Goal: Task Accomplishment & Management: Manage account settings

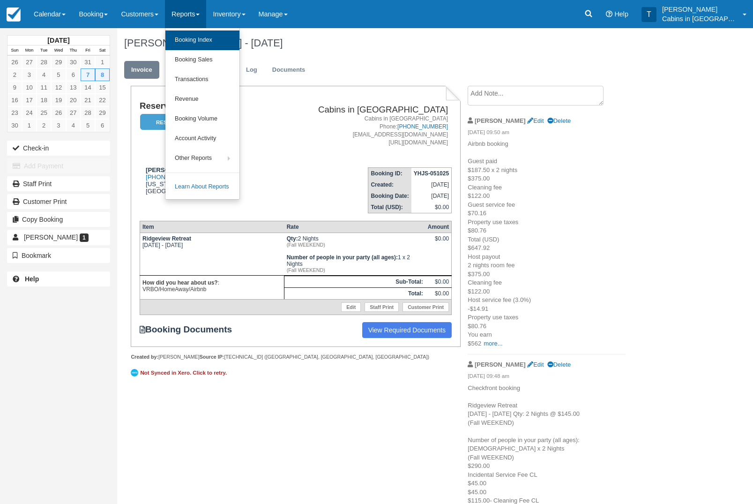
click at [195, 38] on link "Booking Index" at bounding box center [202, 40] width 74 height 20
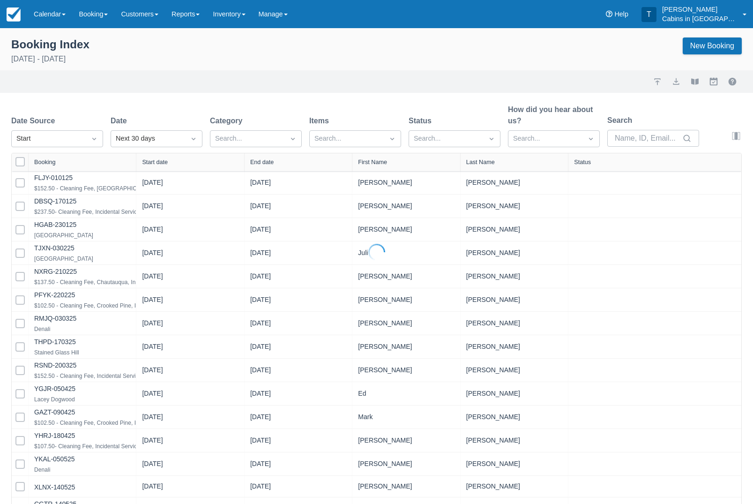
select select "25"
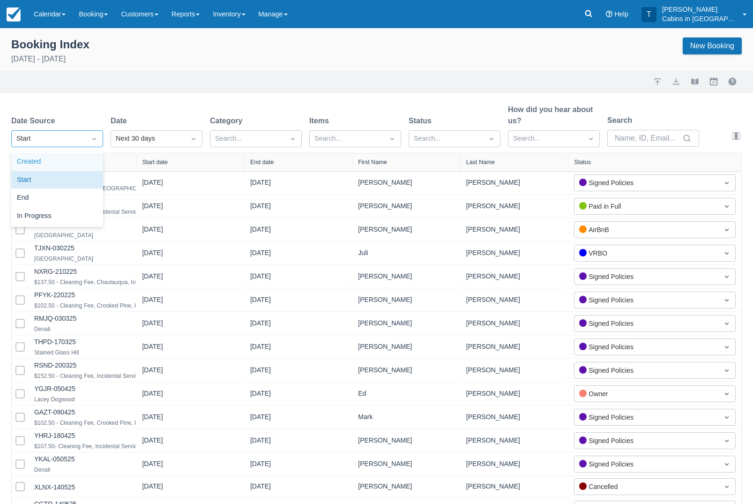
click at [61, 162] on div "Created" at bounding box center [57, 162] width 92 height 18
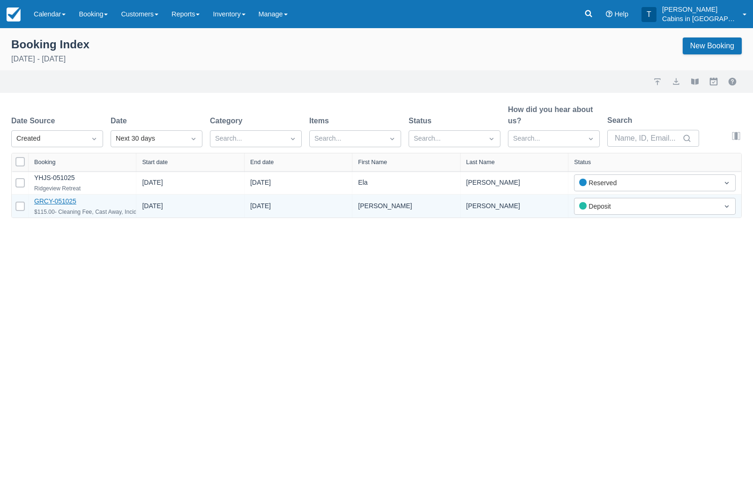
click at [59, 205] on link "GRCY-051025" at bounding box center [55, 200] width 42 height 7
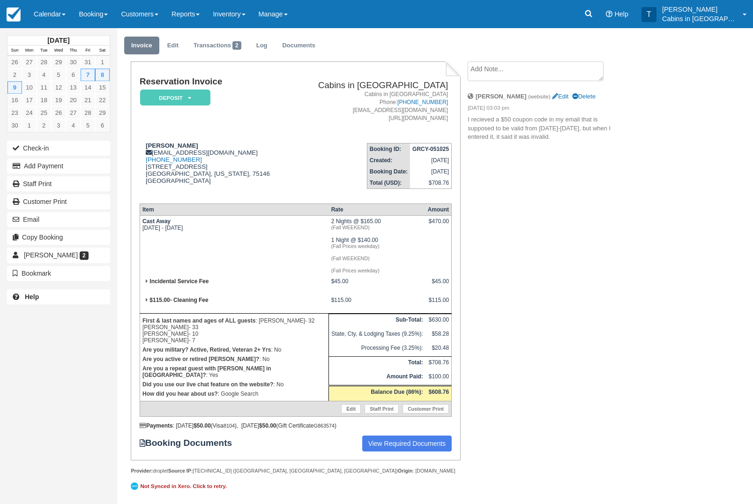
scroll to position [45, 0]
click at [166, 89] on em "Deposit" at bounding box center [175, 97] width 70 height 16
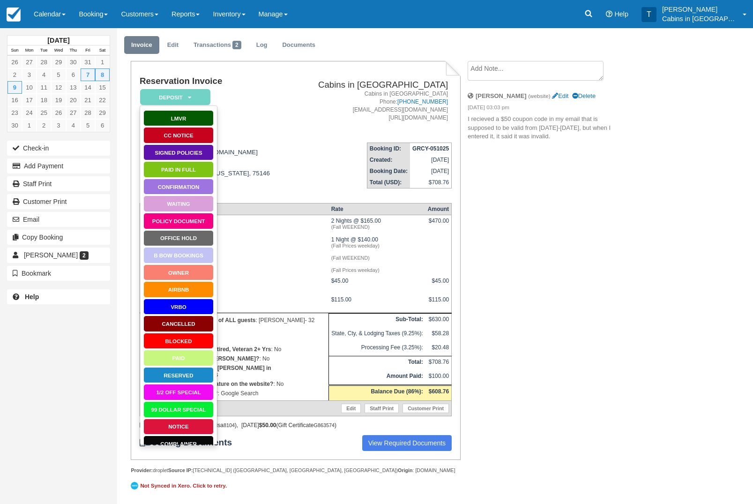
scroll to position [37, 0]
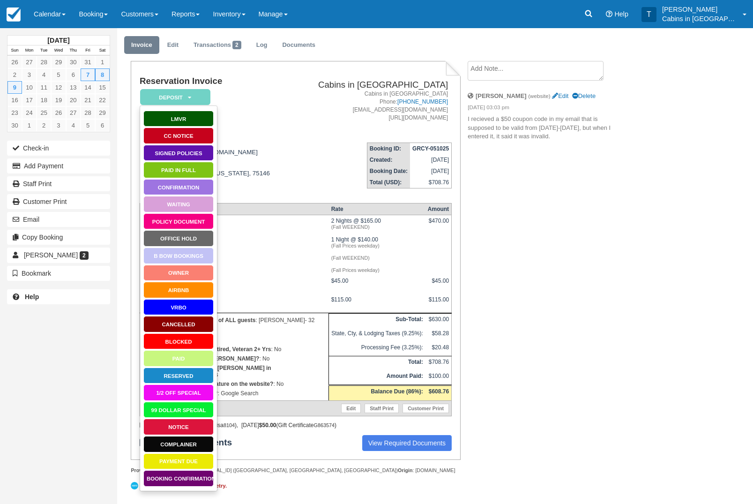
click at [163, 470] on link "Booking Confirmation" at bounding box center [178, 478] width 70 height 16
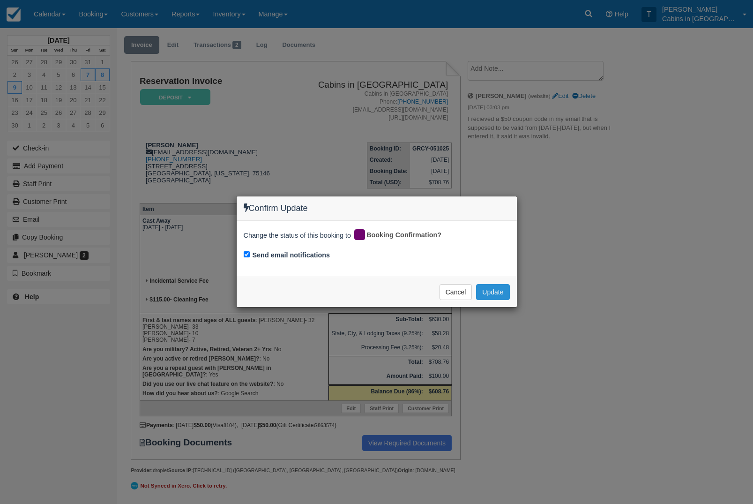
click at [492, 298] on button "Update" at bounding box center [492, 292] width 33 height 16
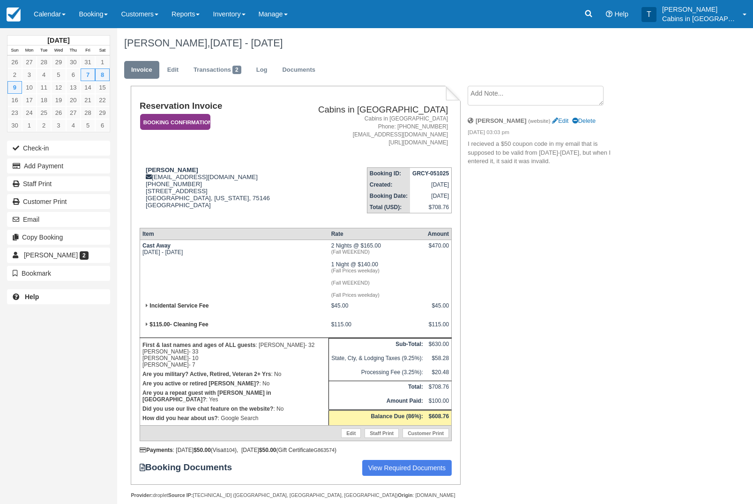
click at [155, 118] on em "Booking Confirmation" at bounding box center [175, 122] width 70 height 16
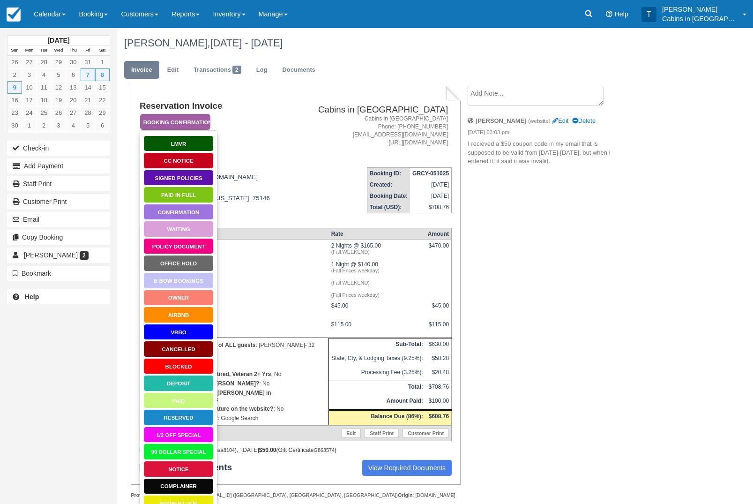
click at [167, 248] on link "Policy Document" at bounding box center [178, 246] width 70 height 16
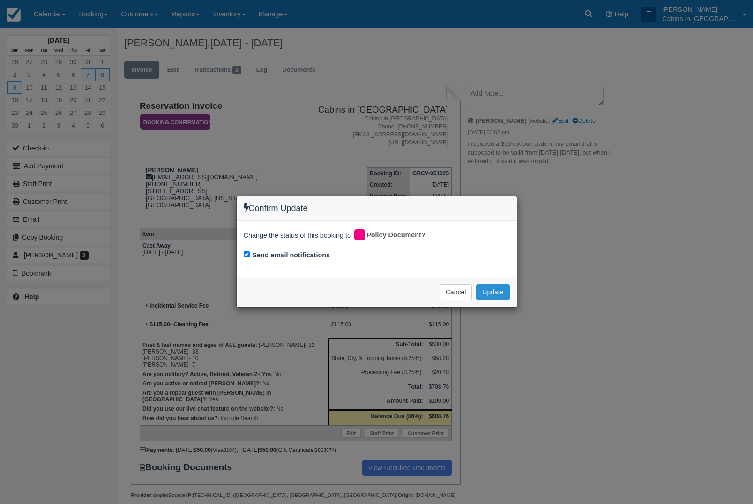
click at [491, 288] on button "Update" at bounding box center [492, 292] width 33 height 16
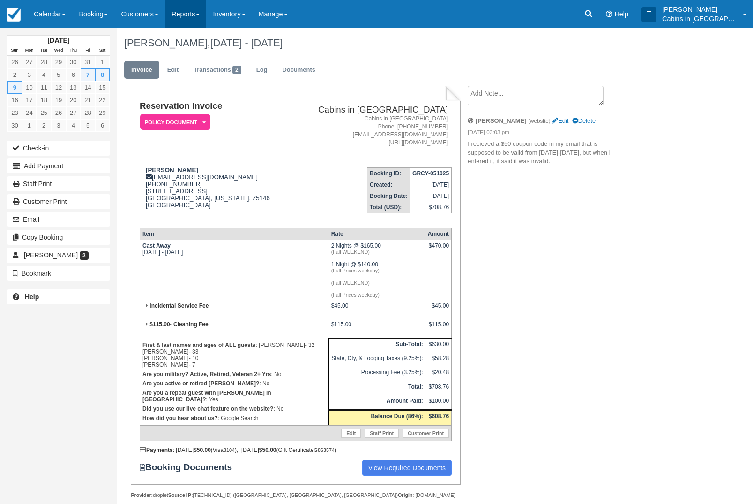
click at [199, 22] on link "Reports" at bounding box center [185, 14] width 41 height 28
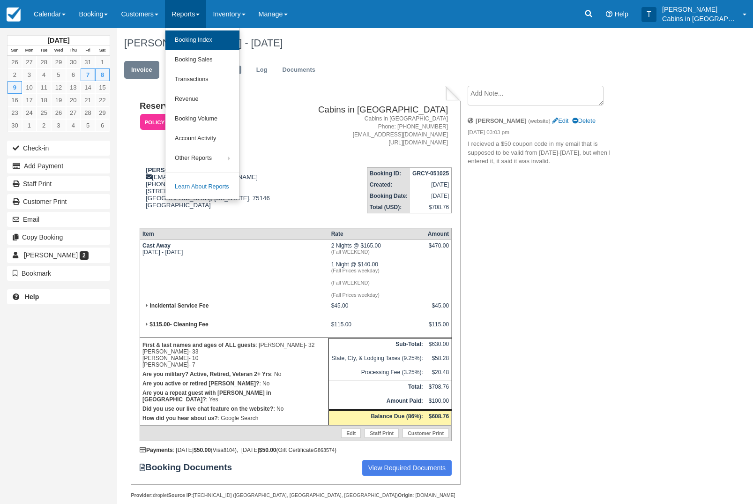
click at [193, 41] on link "Booking Index" at bounding box center [202, 40] width 74 height 20
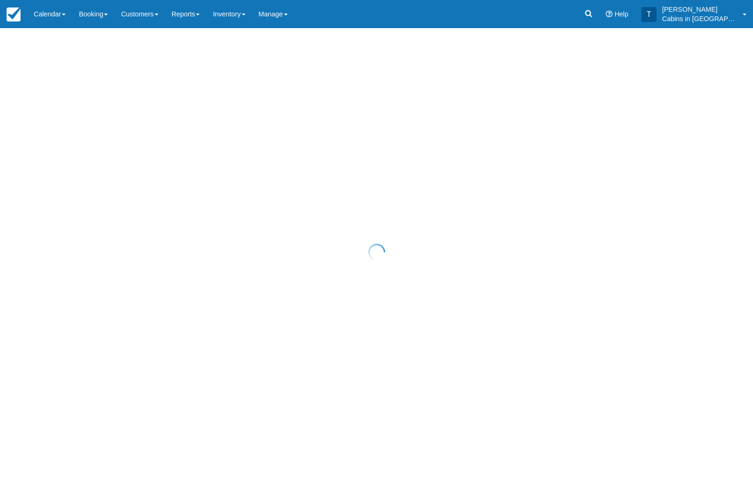
select select "25"
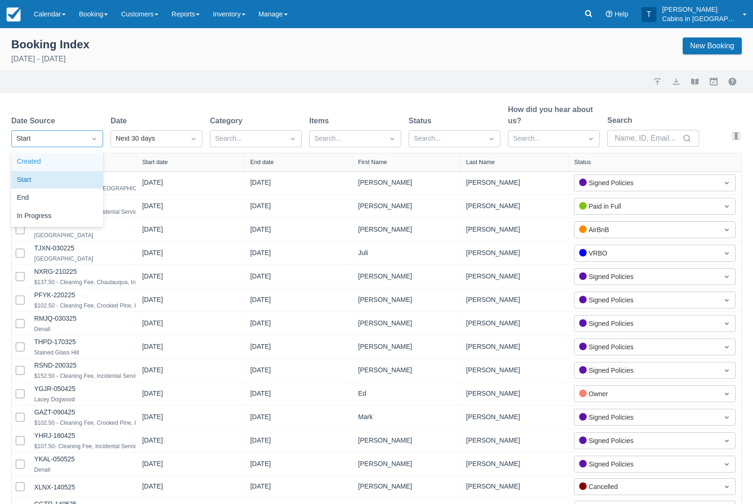
click at [64, 164] on div "Created" at bounding box center [57, 162] width 92 height 18
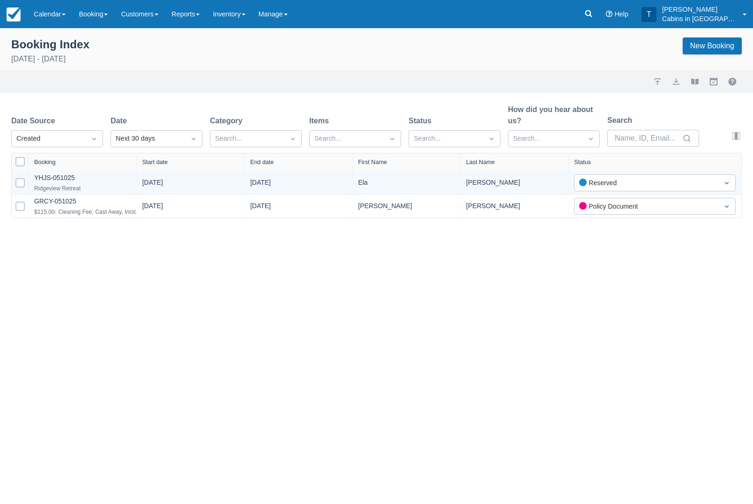
click at [54, 190] on div "Ridgeview Retreat" at bounding box center [57, 188] width 46 height 11
click at [52, 181] on link "YHJS-051025" at bounding box center [54, 177] width 40 height 7
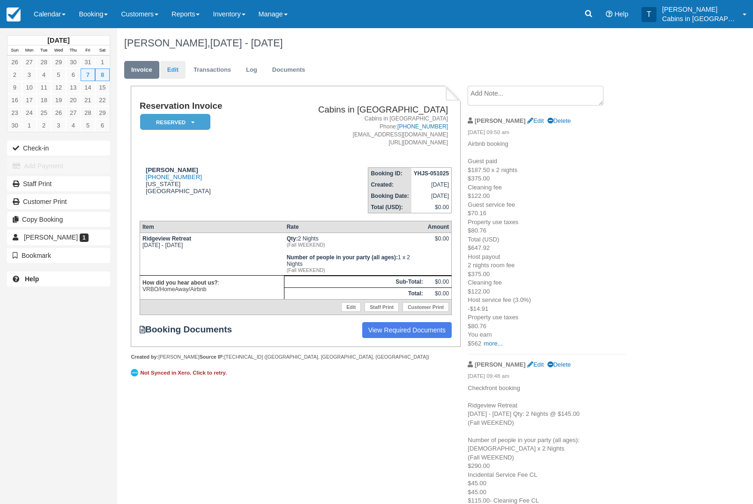
click at [177, 75] on link "Edit" at bounding box center [172, 70] width 25 height 18
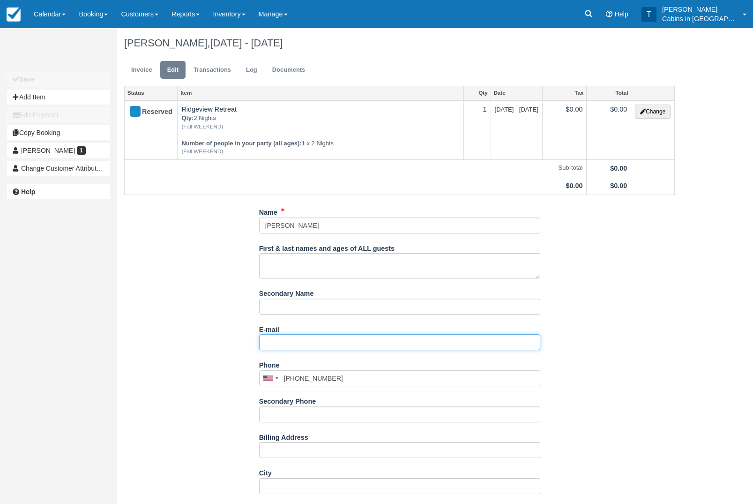
click at [270, 350] on input "E-mail" at bounding box center [399, 342] width 281 height 16
paste input "mailto:Elapineda93@icloud.com"
type input "mailto:Elapineda93@icloud.com"
type input "+19702130609"
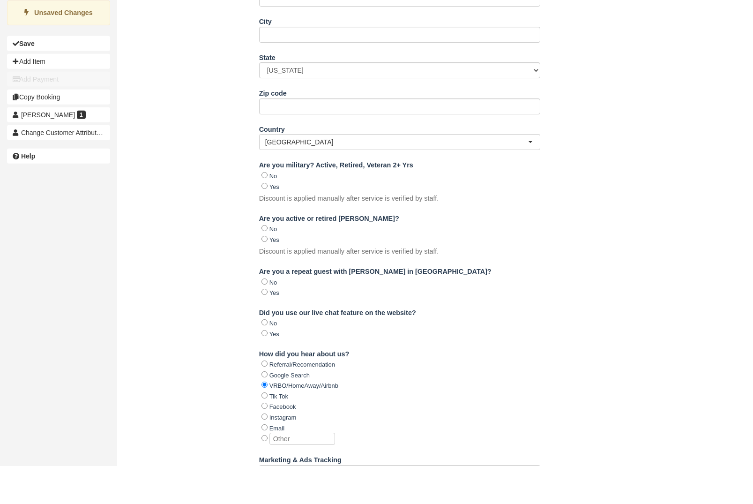
scroll to position [506, 0]
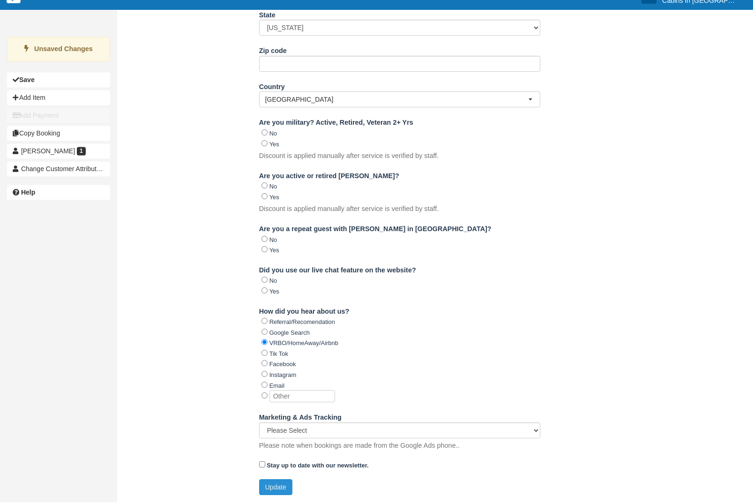
type input "Elapineda93@icloud.com"
click at [263, 489] on button "Update" at bounding box center [275, 489] width 33 height 16
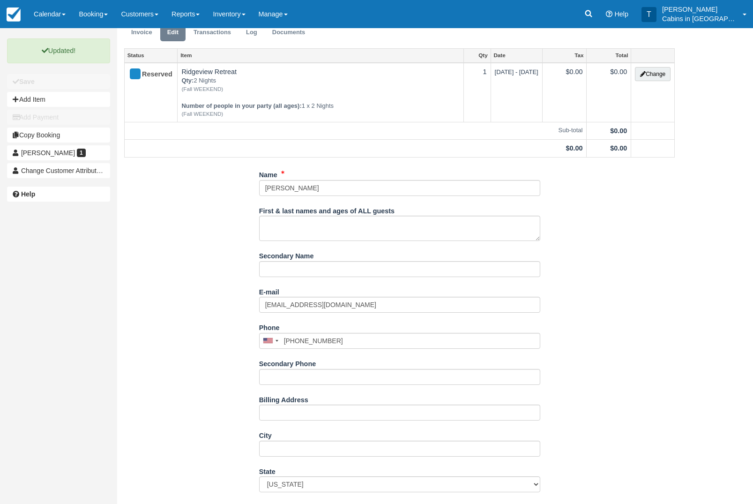
scroll to position [0, 0]
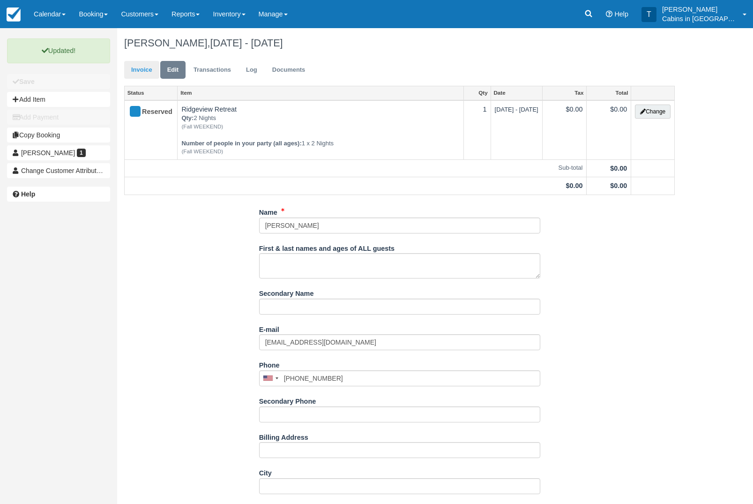
click at [138, 69] on link "Invoice" at bounding box center [141, 70] width 35 height 18
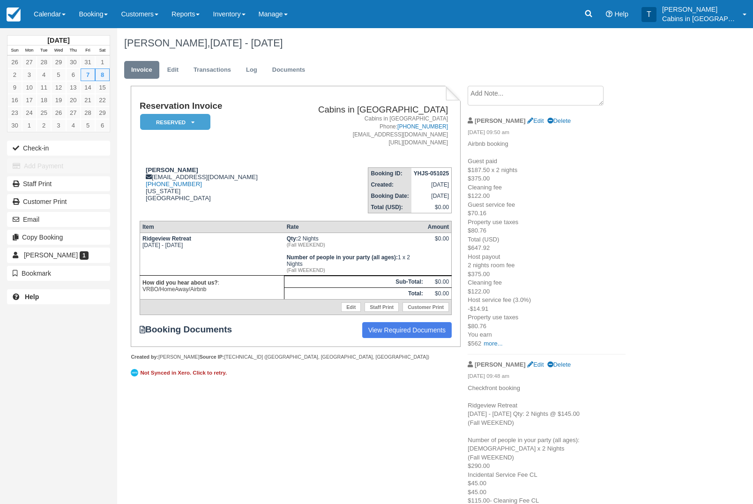
click at [171, 120] on em "Reserved" at bounding box center [175, 122] width 70 height 16
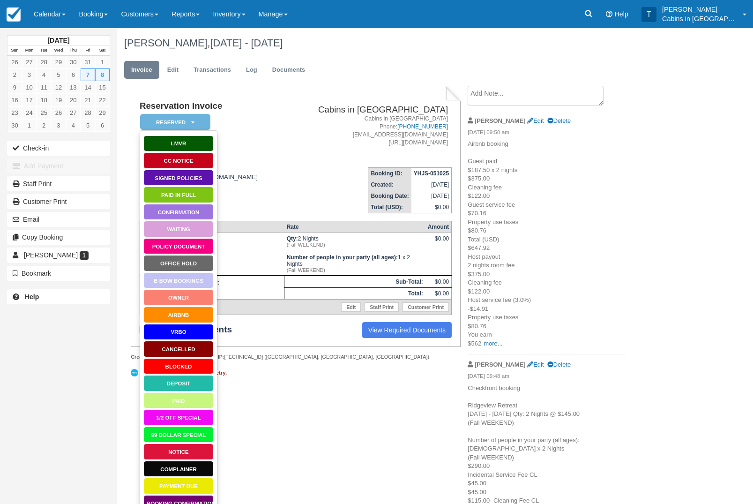
scroll to position [13, 0]
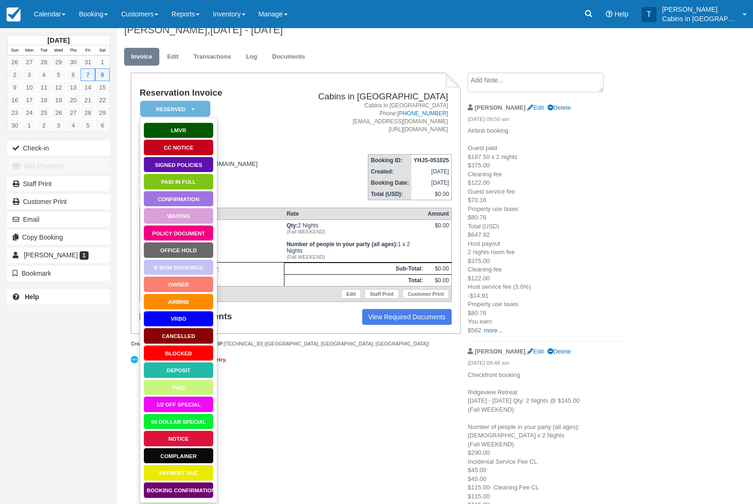
click at [160, 493] on link "Booking Confirmation" at bounding box center [178, 490] width 70 height 16
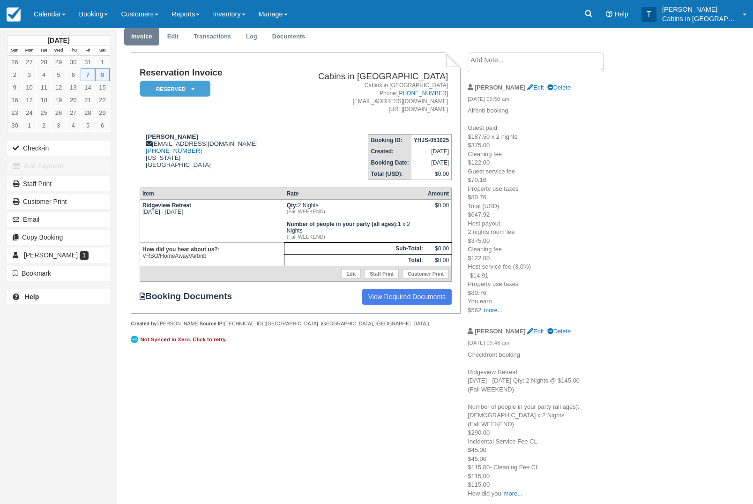
scroll to position [50, 0]
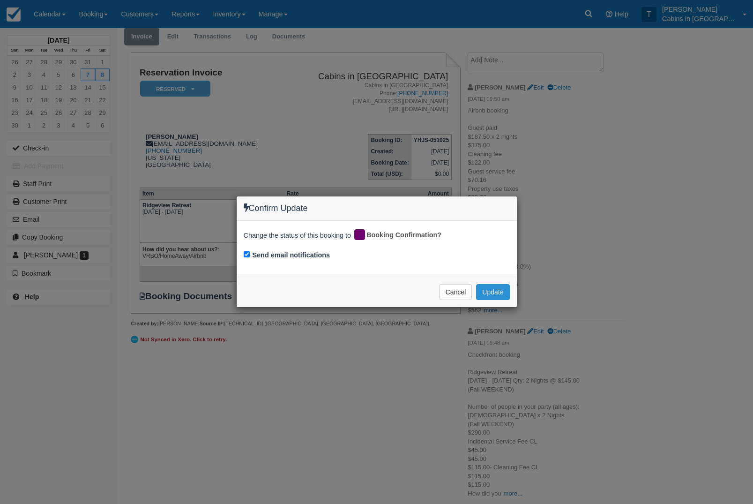
click at [485, 295] on button "Update" at bounding box center [492, 292] width 33 height 16
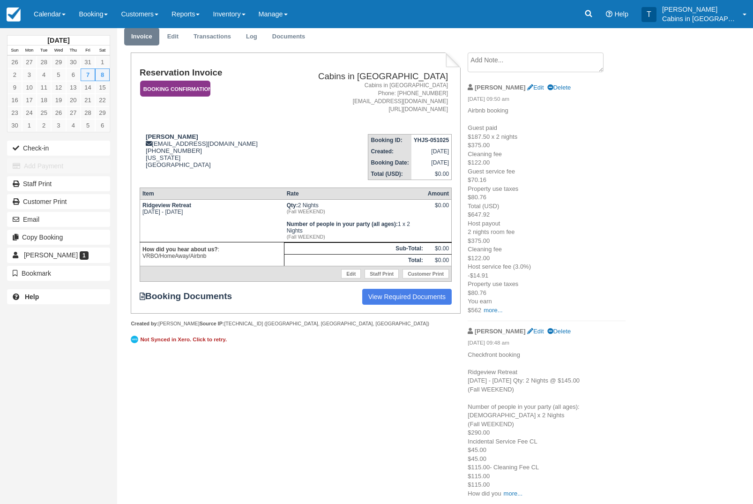
click at [168, 81] on em "Booking Confirmation" at bounding box center [175, 89] width 70 height 16
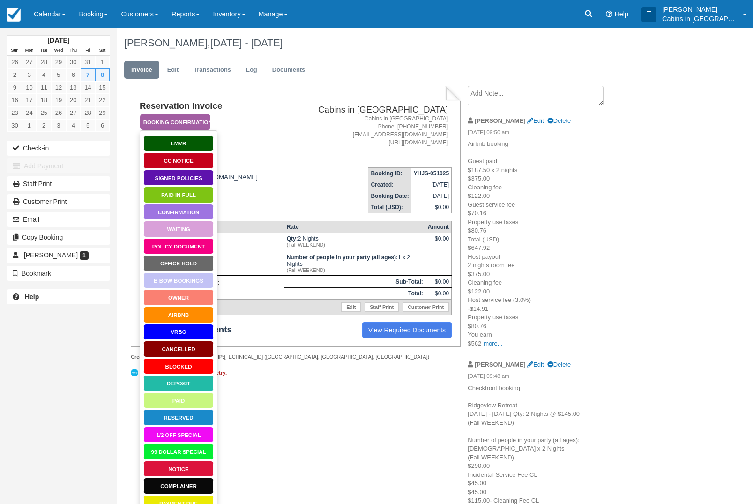
click at [169, 254] on link "Policy Document" at bounding box center [178, 246] width 70 height 16
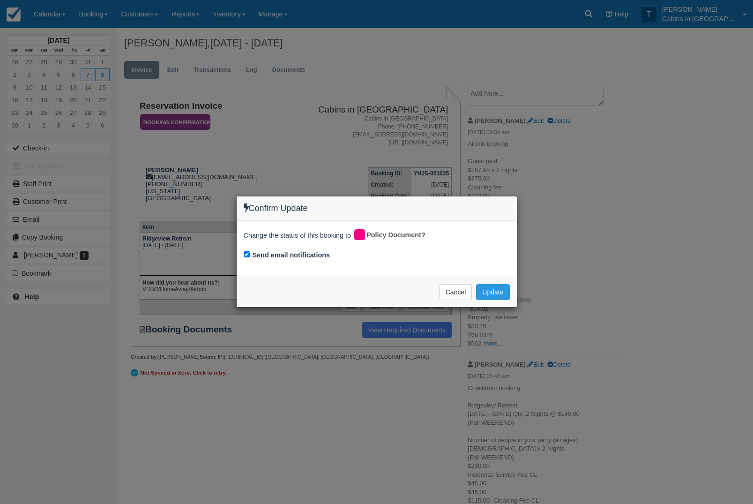
click at [488, 344] on div "Confirm Update Change the status of this booking to Policy Document? Send email…" at bounding box center [376, 252] width 753 height 504
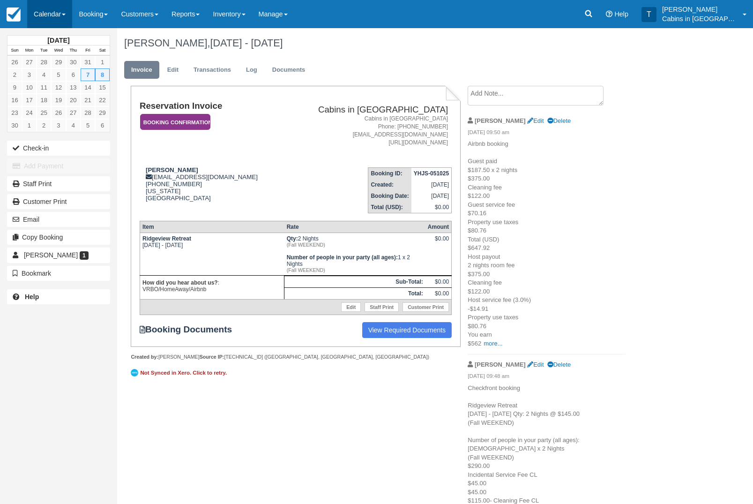
click at [51, 20] on link "Calendar" at bounding box center [49, 14] width 45 height 28
click at [46, 60] on link "Customer" at bounding box center [65, 60] width 74 height 20
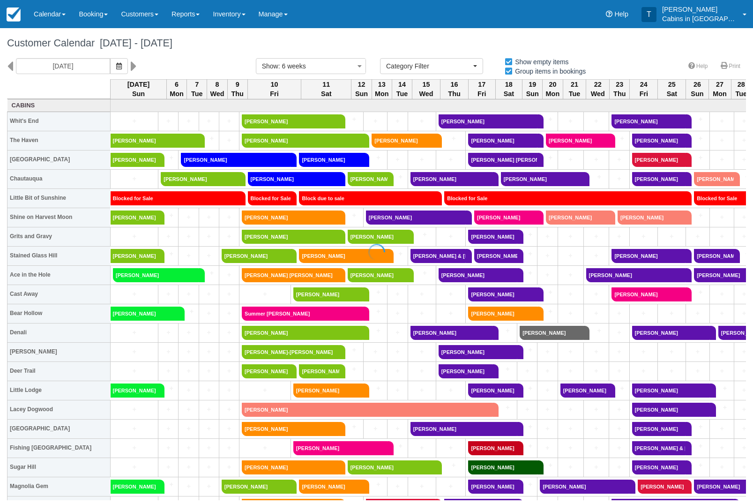
select select
click at [397, 148] on link "Dominick Taylor" at bounding box center [404, 141] width 64 height 14
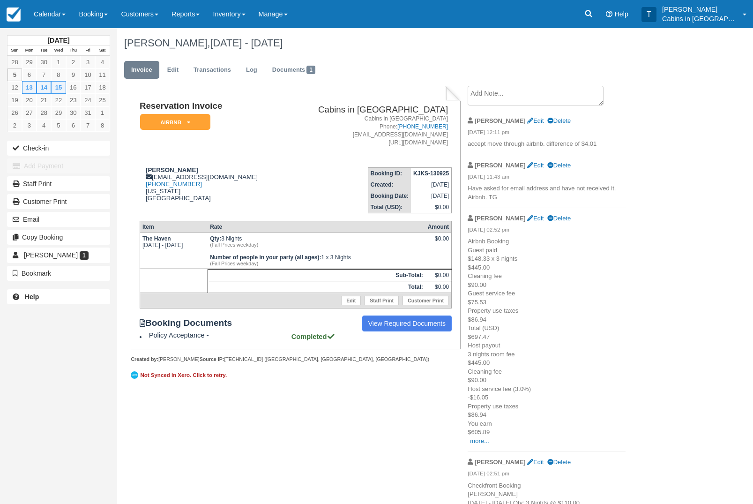
click at [210, 463] on div "Reservation Invoice AirBnB   LMVR CC Notice Signed Policies Paid in Full Confir…" at bounding box center [374, 356] width 515 height 540
click at [593, 12] on icon at bounding box center [588, 13] width 9 height 9
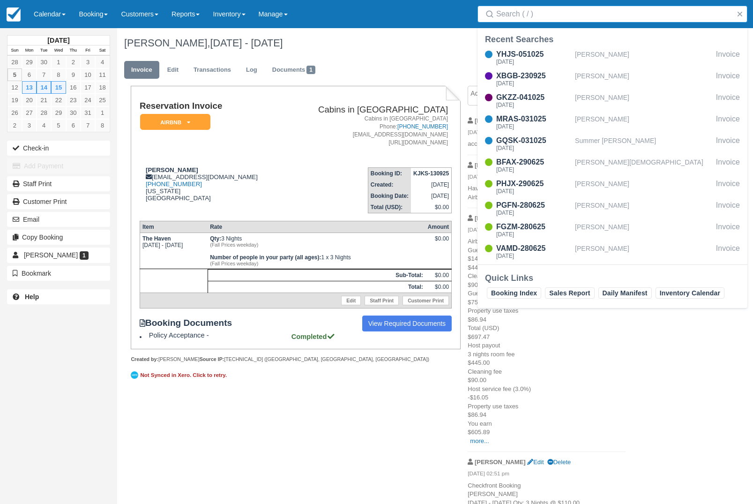
click at [544, 14] on input "Search" at bounding box center [614, 14] width 236 height 17
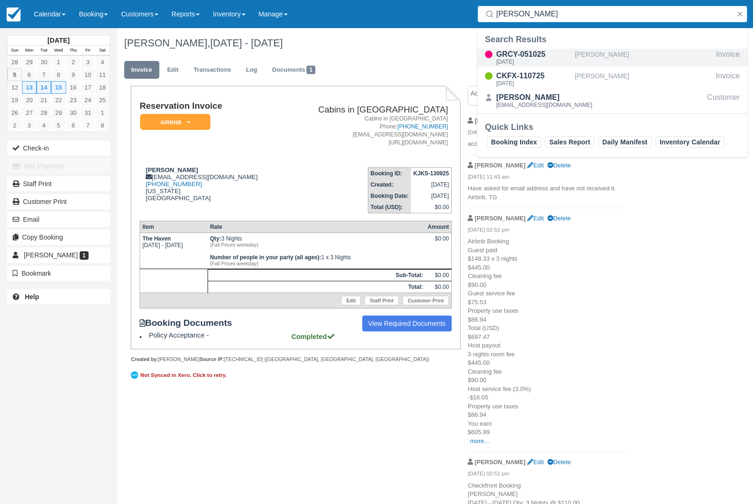
type input "[PERSON_NAME]"
click at [534, 59] on div "Fri Nov 7 2025" at bounding box center [533, 62] width 75 height 6
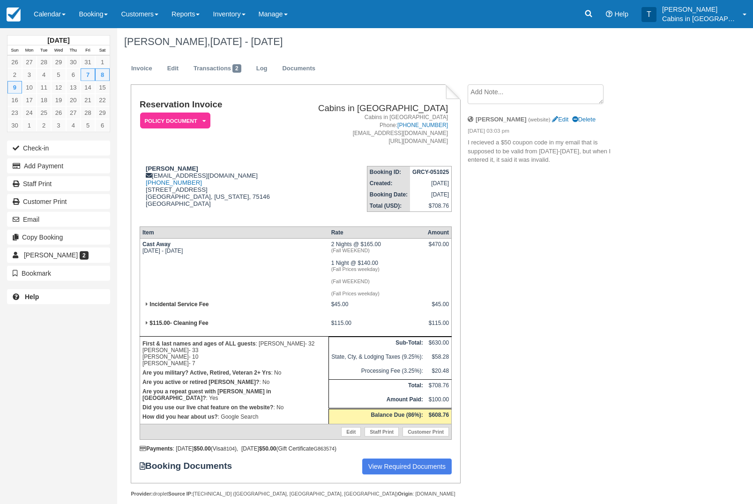
scroll to position [45, 0]
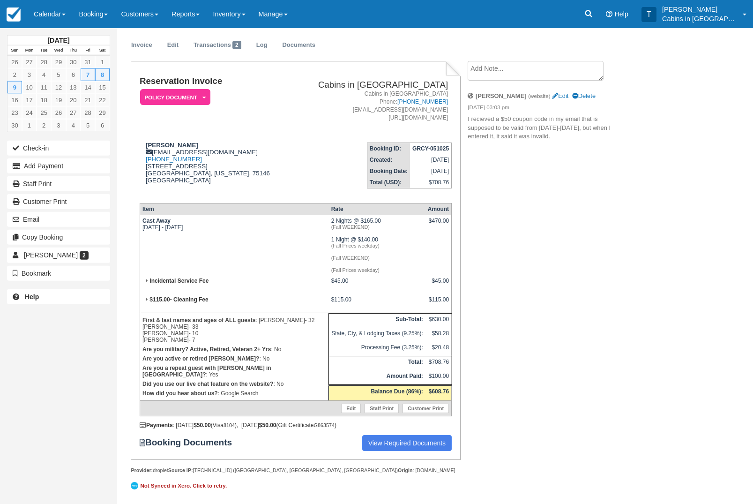
click at [641, 366] on div "[PERSON_NAME], [DATE] - [DATE] Invoice Edit Transactions 2 Log Documents Reserv…" at bounding box center [399, 253] width 565 height 500
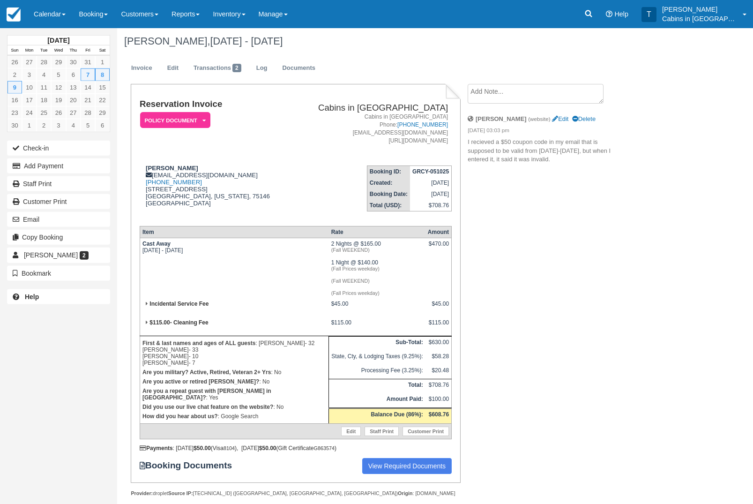
scroll to position [0, 0]
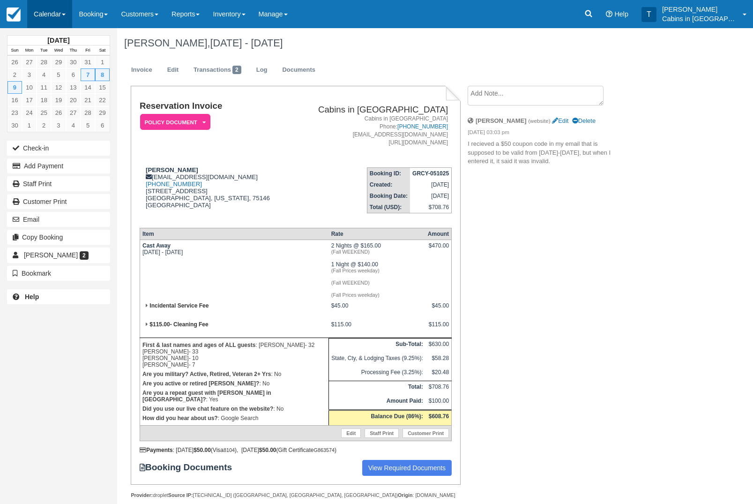
click at [51, 15] on link "Calendar" at bounding box center [49, 14] width 45 height 28
click at [44, 61] on link "Customer" at bounding box center [65, 60] width 74 height 20
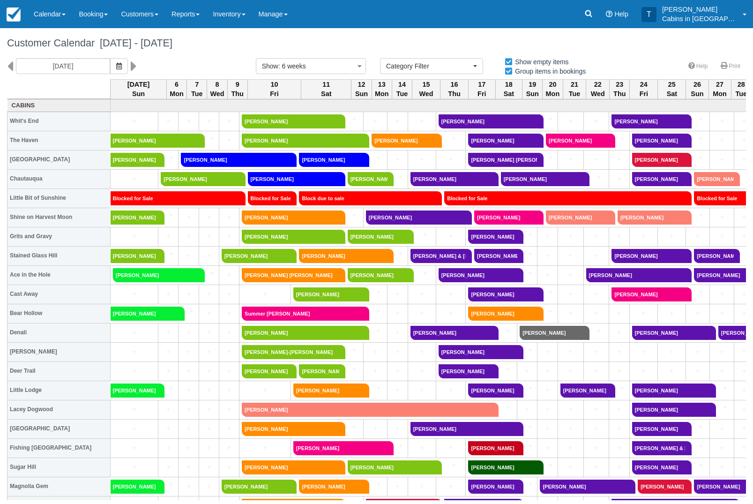
select select
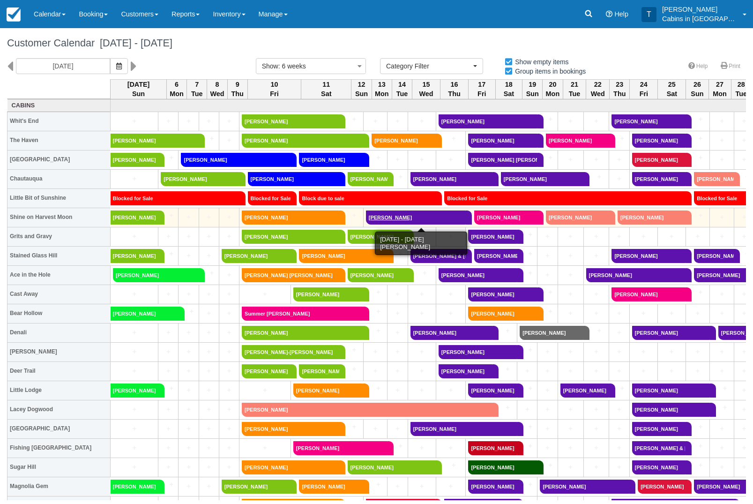
click at [441, 220] on link "[PERSON_NAME]" at bounding box center [416, 217] width 100 height 14
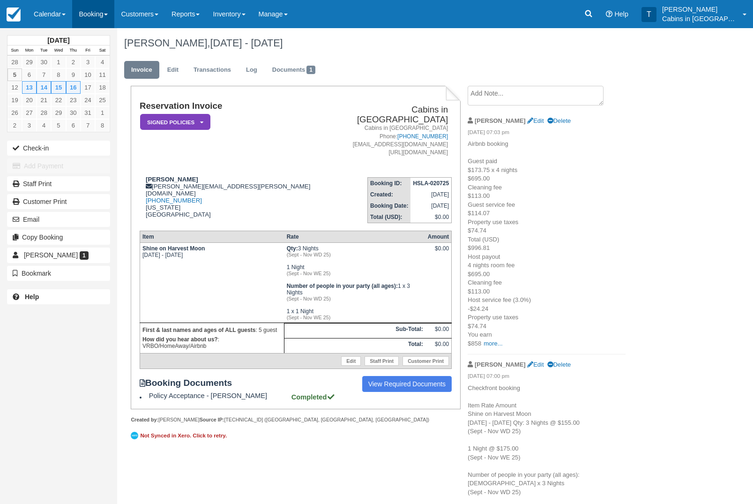
click at [109, 11] on link "Booking" at bounding box center [93, 14] width 42 height 28
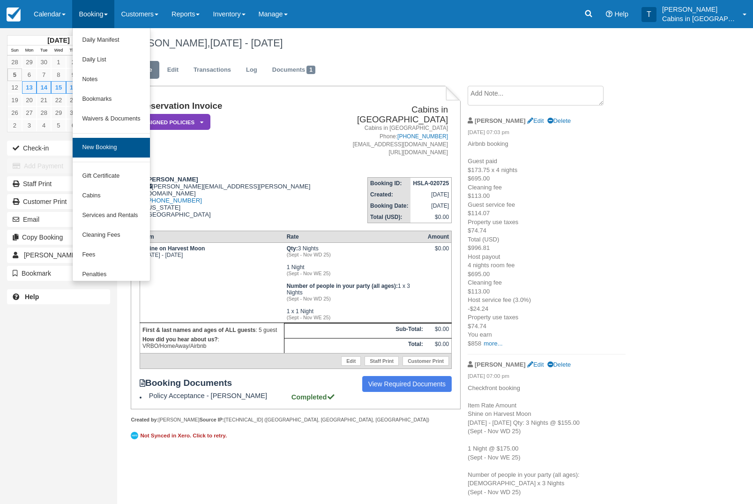
click at [138, 157] on link "New Booking" at bounding box center [111, 148] width 77 height 20
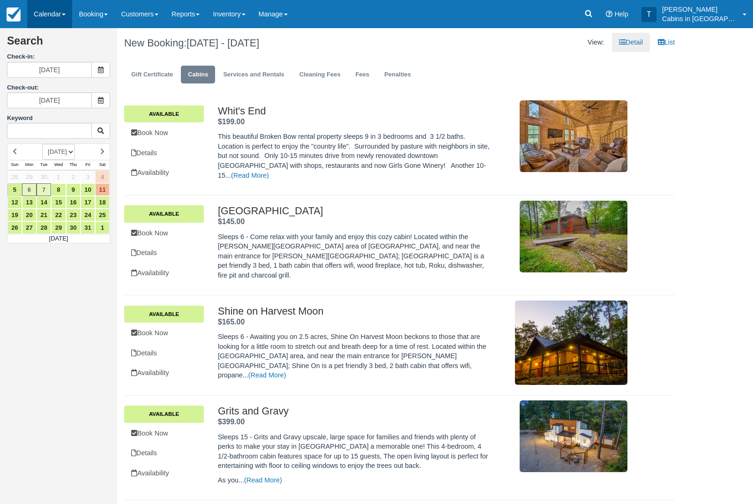
click at [64, 14] on link "Calendar" at bounding box center [49, 14] width 45 height 28
click at [82, 71] on link "Customer" at bounding box center [65, 61] width 74 height 20
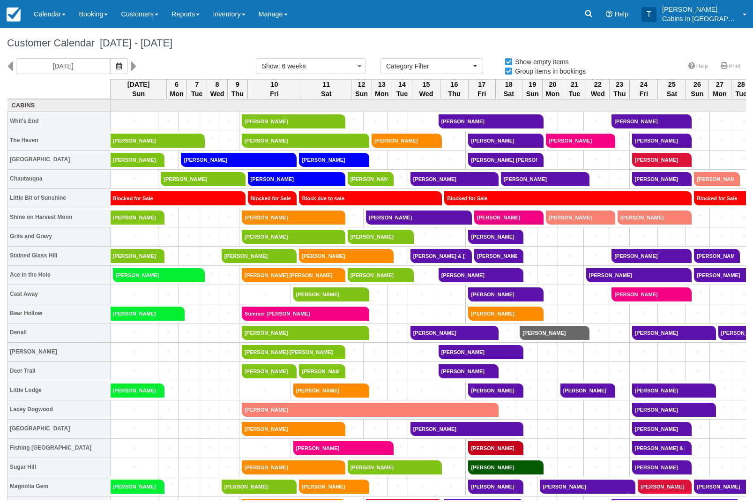
select select
click at [116, 66] on icon "button" at bounding box center [119, 66] width 6 height 7
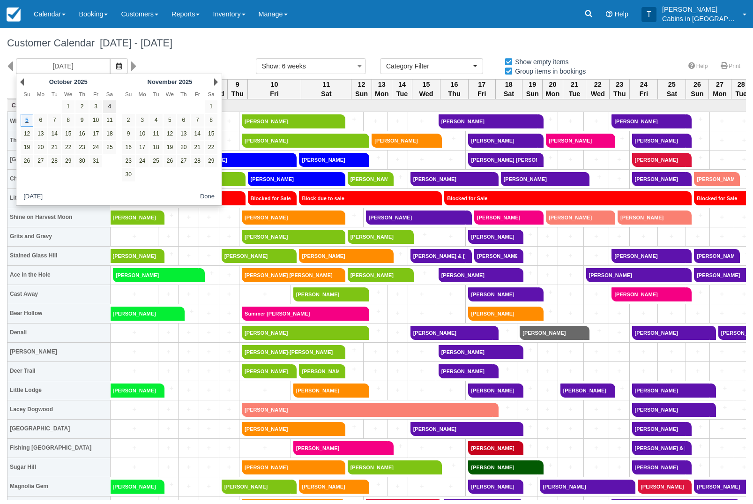
click at [114, 110] on link "4" at bounding box center [109, 106] width 13 height 13
type input "10/04/25"
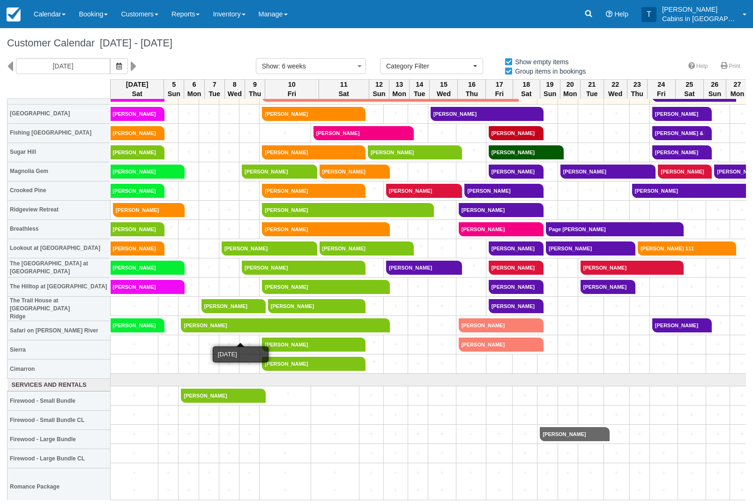
scroll to position [316, 0]
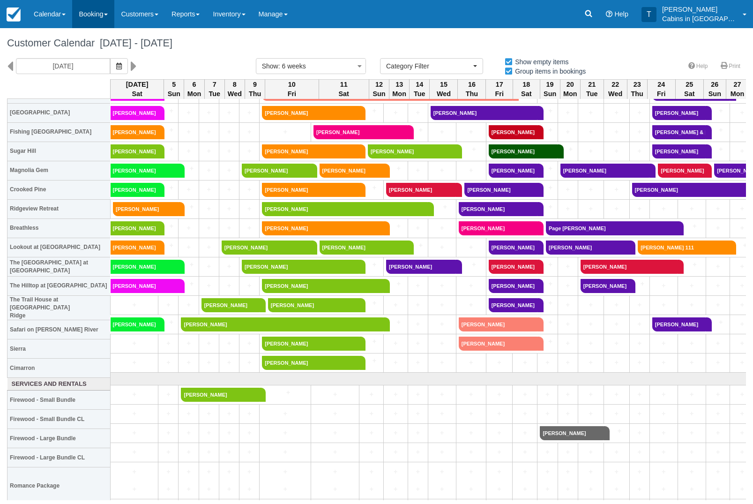
click at [104, 8] on link "Booking" at bounding box center [93, 14] width 42 height 28
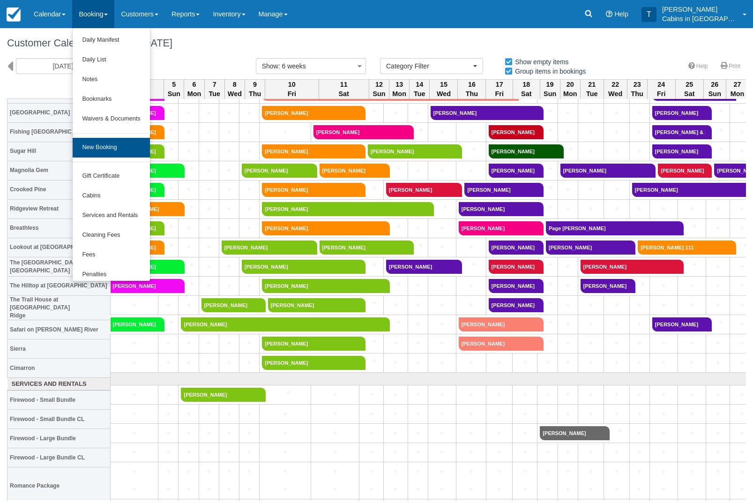
click at [134, 147] on link "New Booking" at bounding box center [111, 148] width 77 height 20
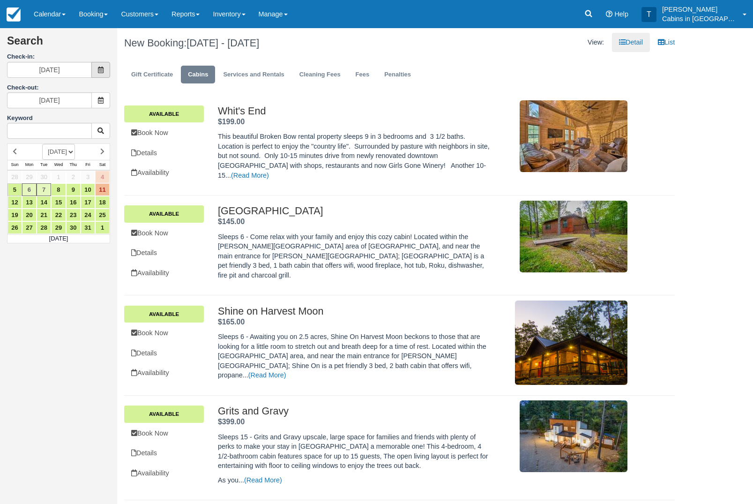
click at [101, 66] on span at bounding box center [100, 70] width 19 height 16
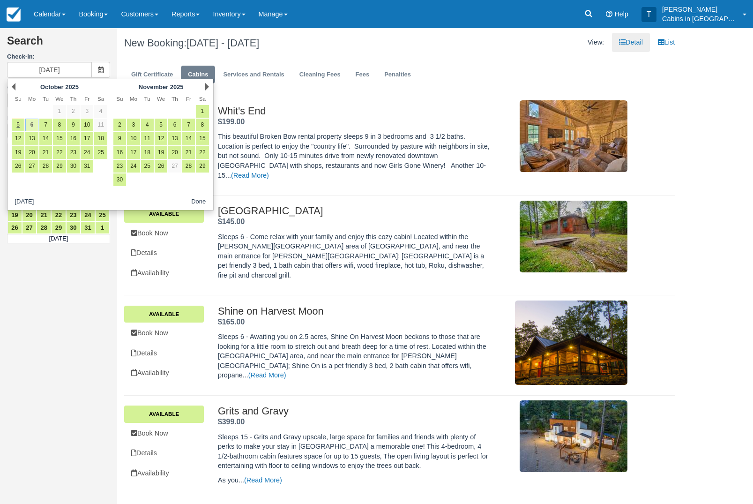
click at [36, 130] on link "6" at bounding box center [31, 125] width 13 height 13
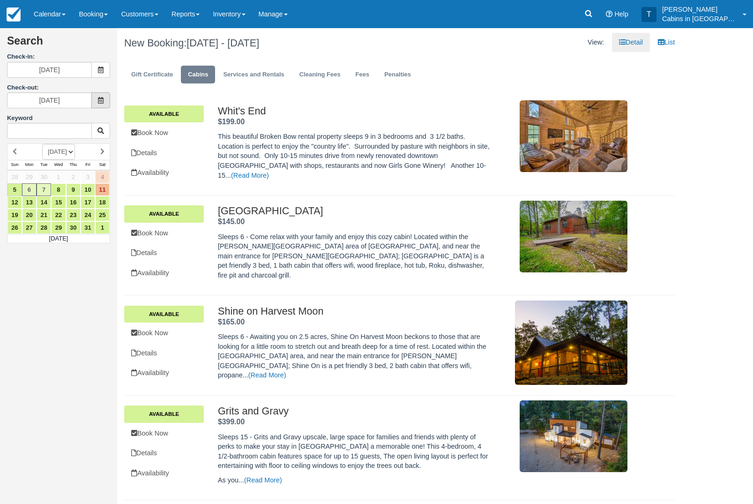
click at [106, 101] on span at bounding box center [100, 100] width 19 height 16
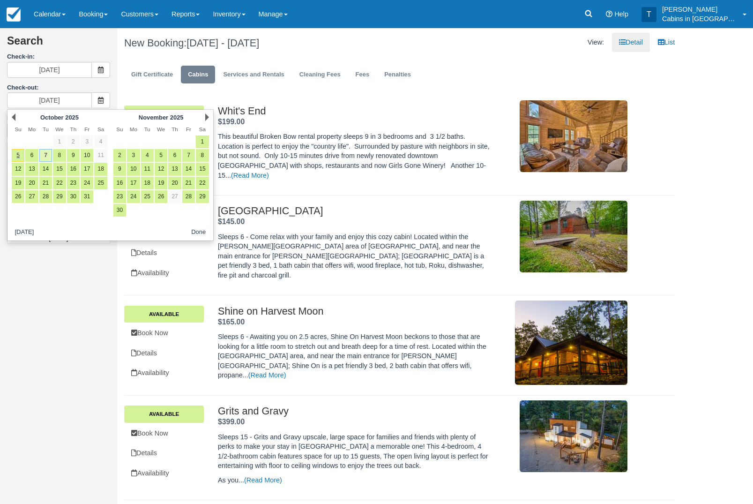
click at [49, 155] on link "7" at bounding box center [45, 155] width 13 height 13
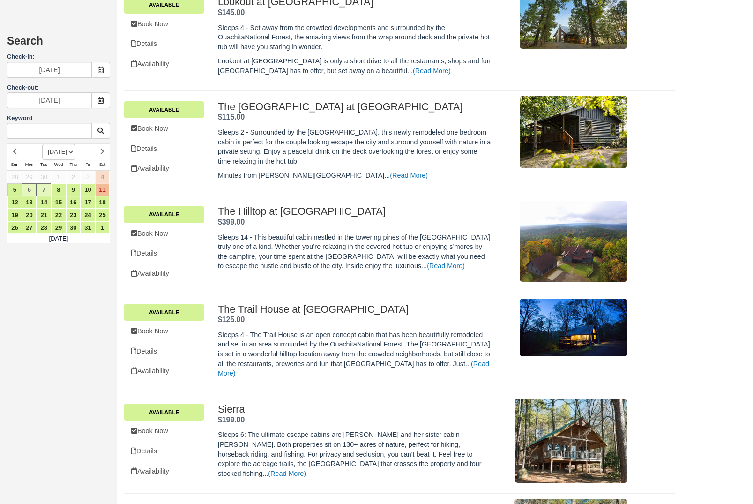
scroll to position [1905, 0]
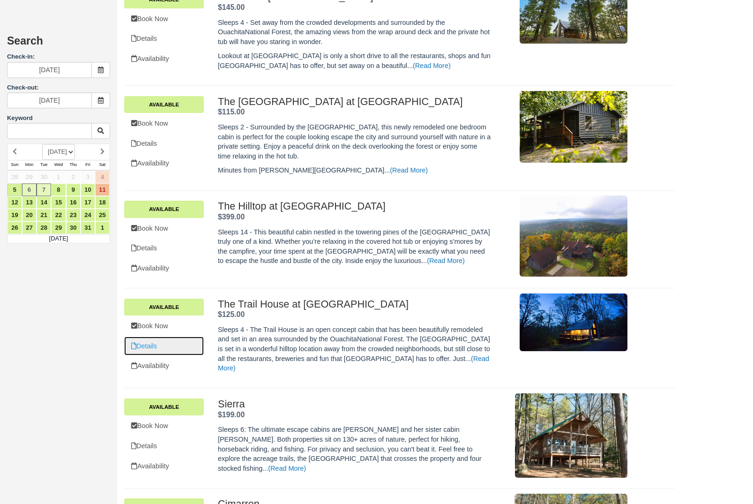
click at [166, 356] on link "Details" at bounding box center [164, 345] width 80 height 19
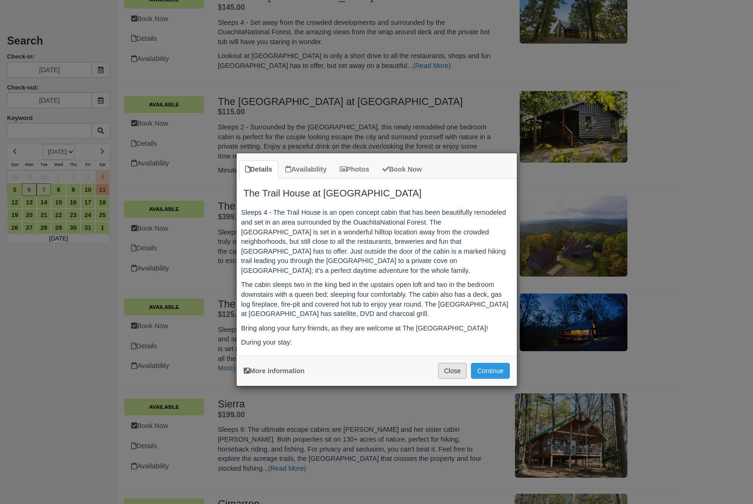
click at [456, 368] on button "Close" at bounding box center [452, 371] width 29 height 16
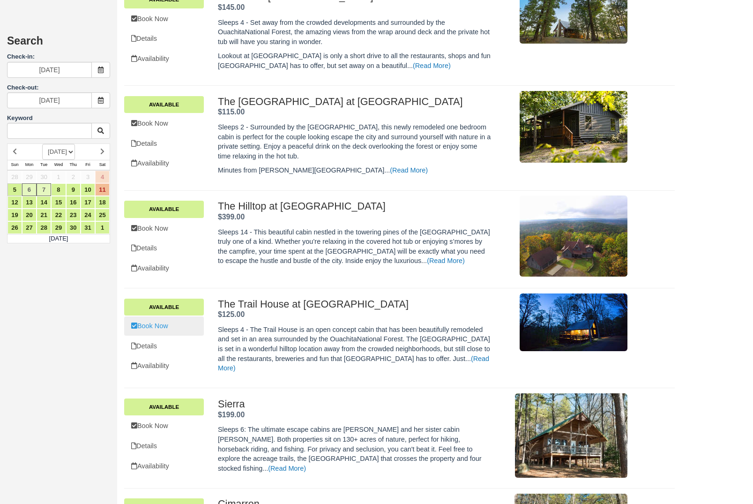
click at [174, 336] on link "Book Now" at bounding box center [164, 325] width 80 height 19
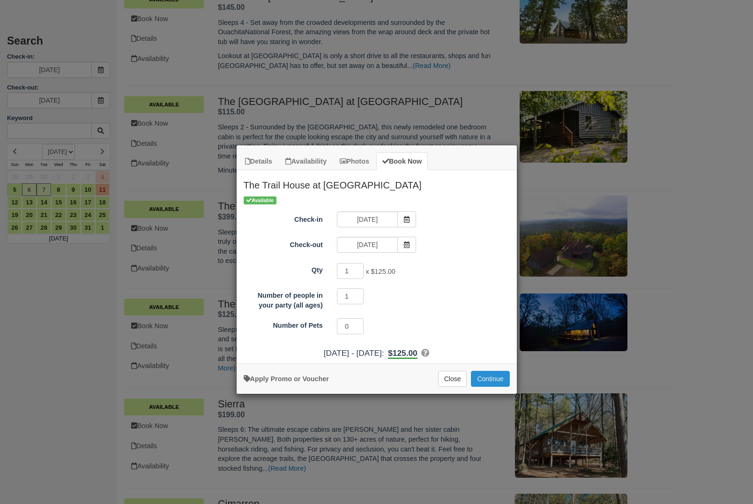
click at [496, 381] on button "Continue" at bounding box center [490, 379] width 38 height 16
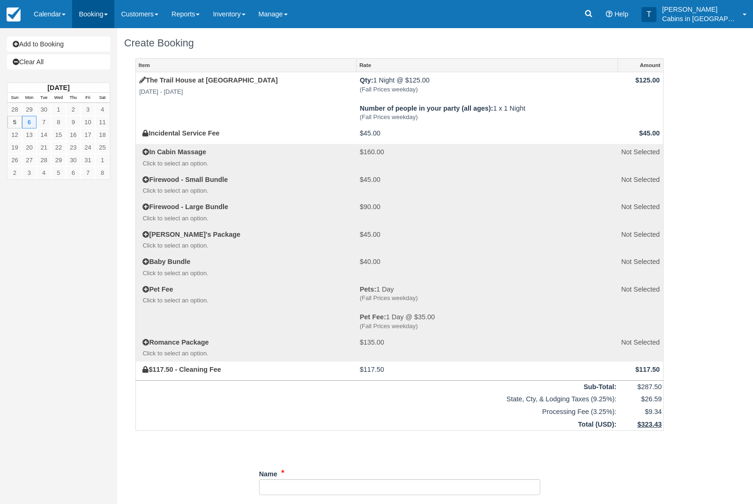
click at [101, 13] on link "Booking" at bounding box center [93, 14] width 42 height 28
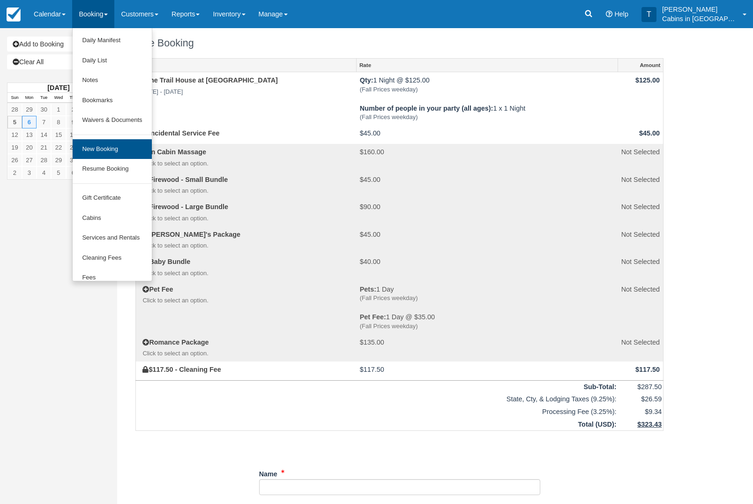
click at [126, 149] on link "New Booking" at bounding box center [112, 149] width 79 height 20
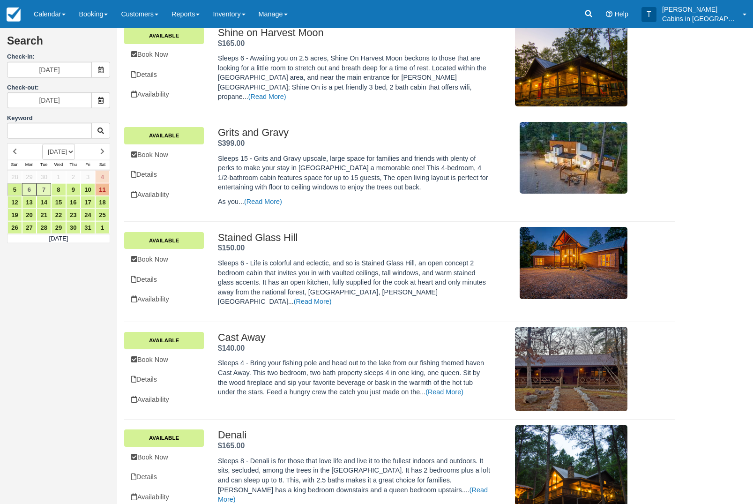
scroll to position [298, 0]
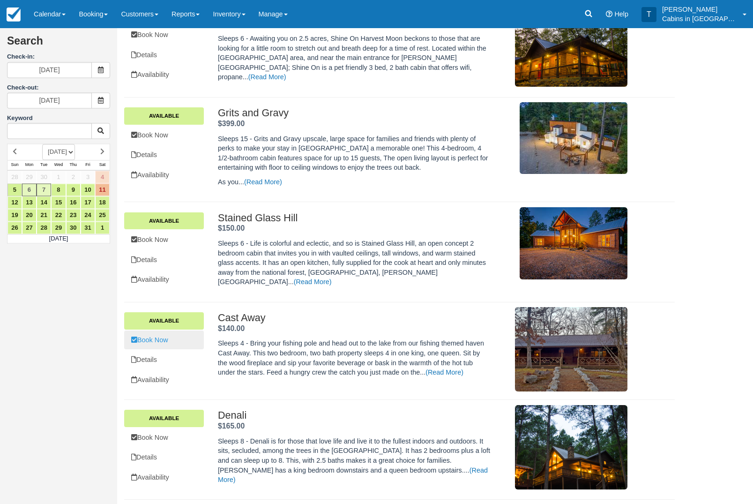
click at [171, 338] on link "Book Now" at bounding box center [164, 339] width 80 height 19
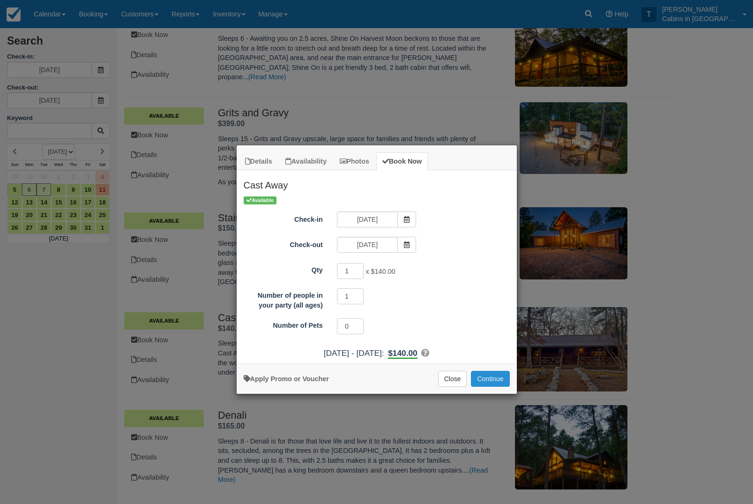
click at [492, 385] on button "Continue" at bounding box center [490, 379] width 38 height 16
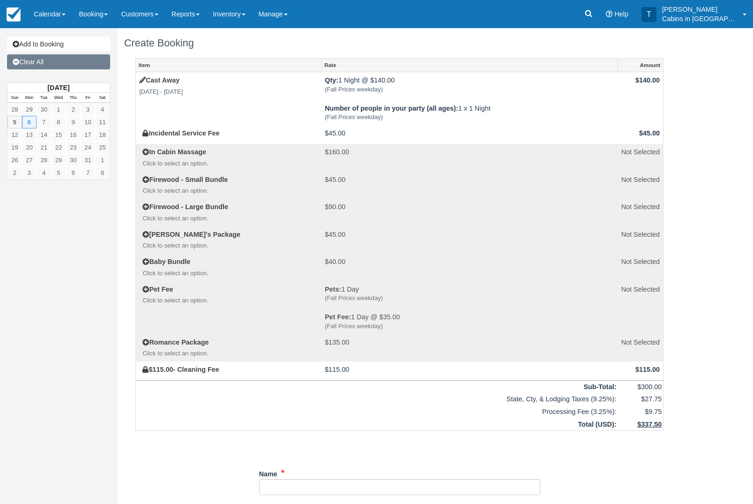
click at [77, 63] on link "Clear All" at bounding box center [58, 61] width 103 height 15
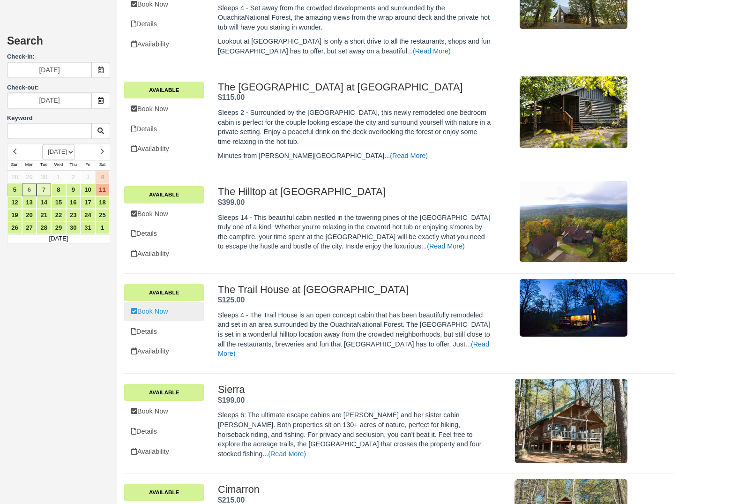
click at [175, 321] on link "Book Now" at bounding box center [164, 311] width 80 height 19
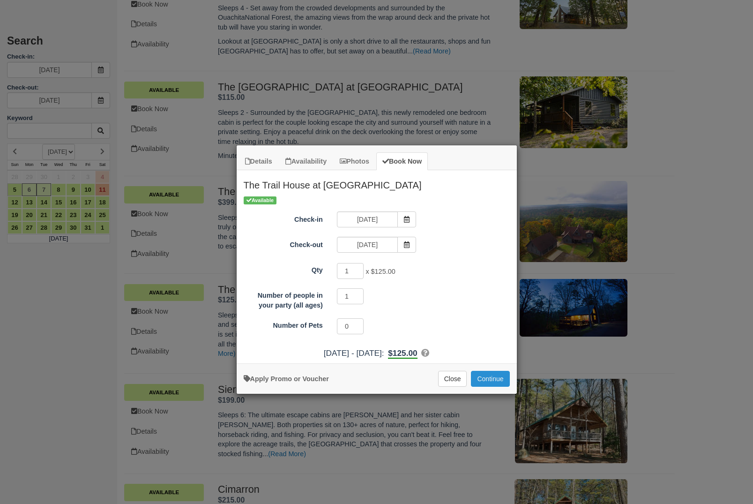
click at [494, 373] on button "Continue" at bounding box center [490, 379] width 38 height 16
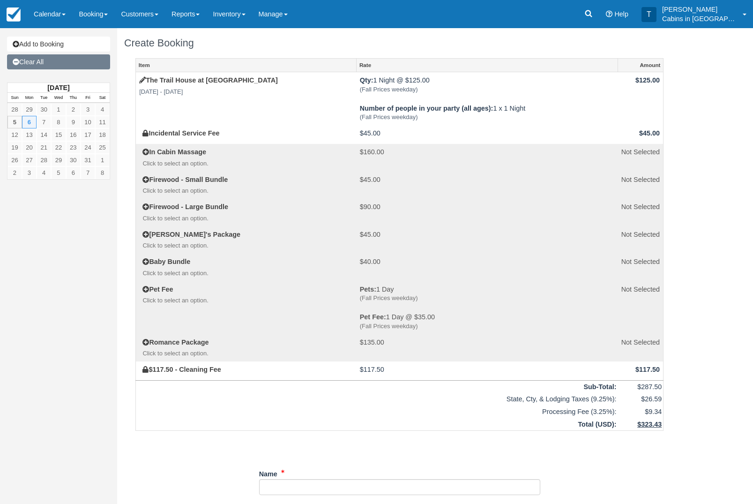
click at [82, 67] on link "Clear All" at bounding box center [58, 61] width 103 height 15
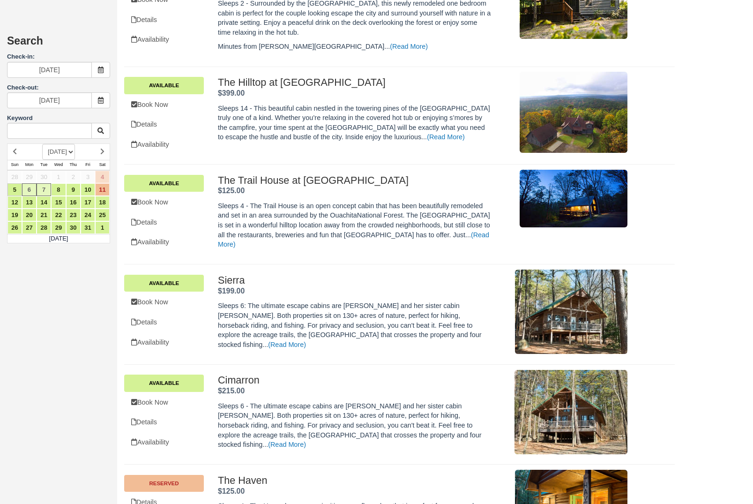
scroll to position [2028, 0]
